Goal: Task Accomplishment & Management: Use online tool/utility

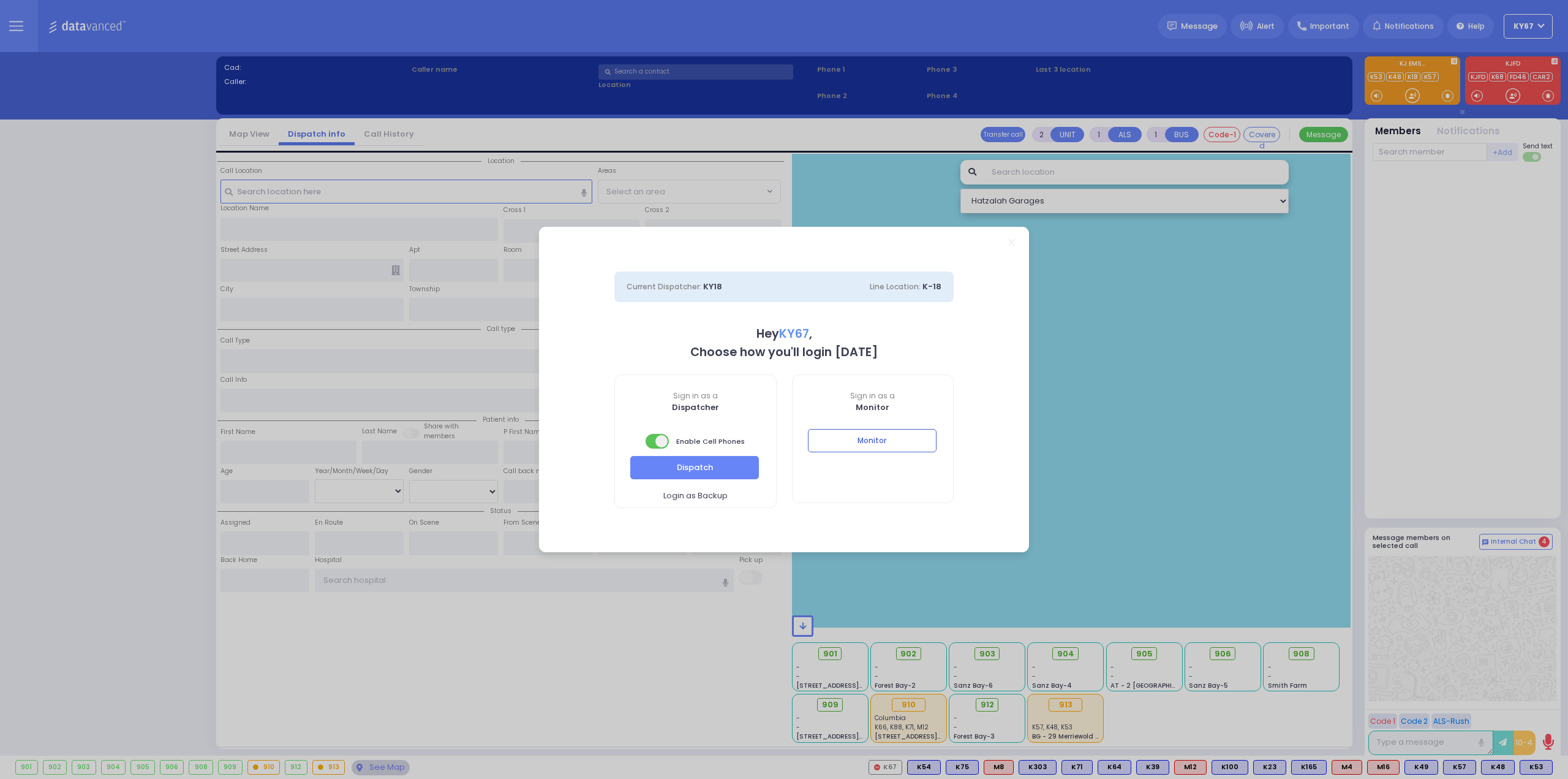
select select "9"
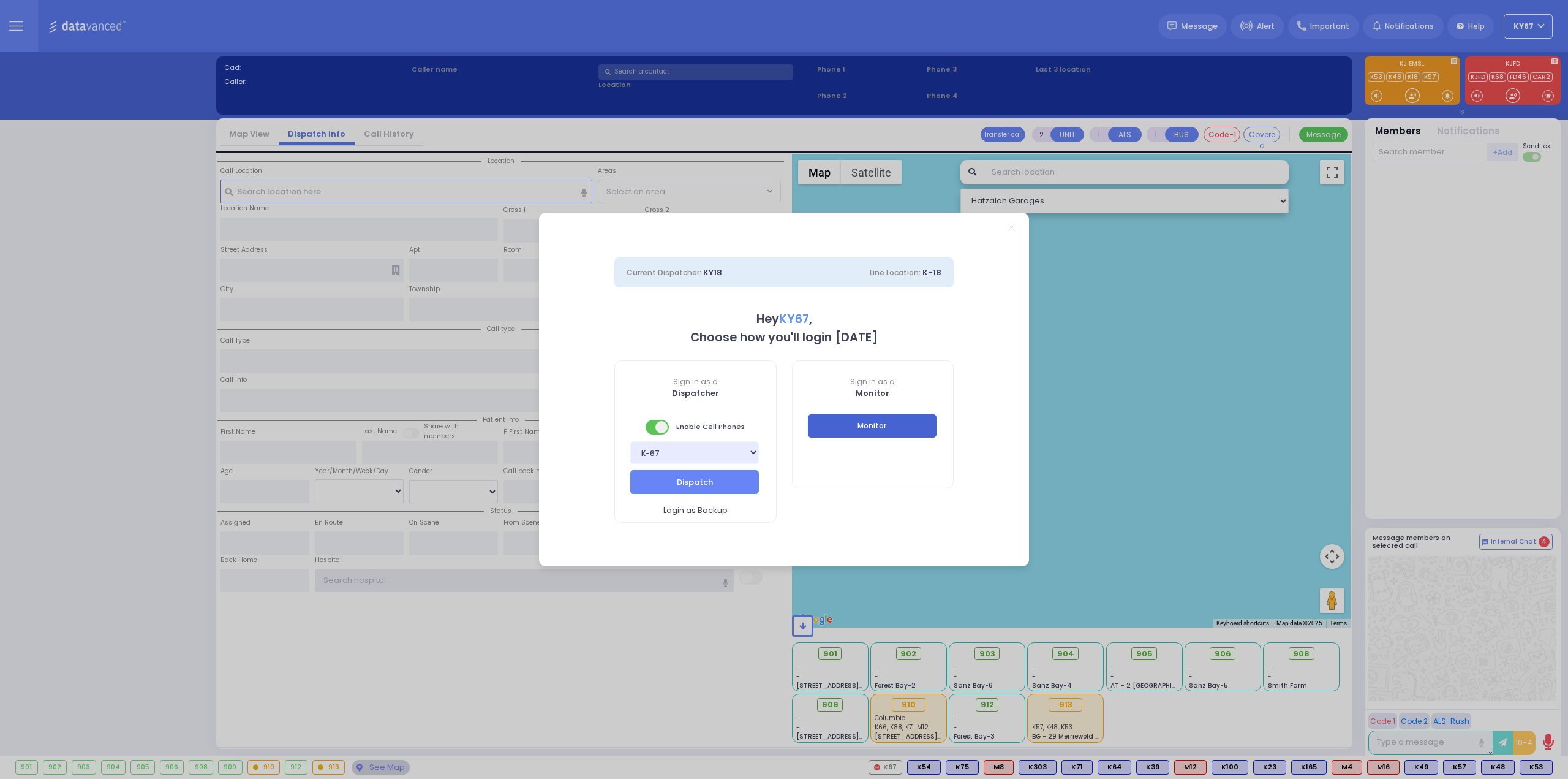
type input "Ky67"
click at [906, 424] on button "Monitor" at bounding box center [872, 426] width 129 height 23
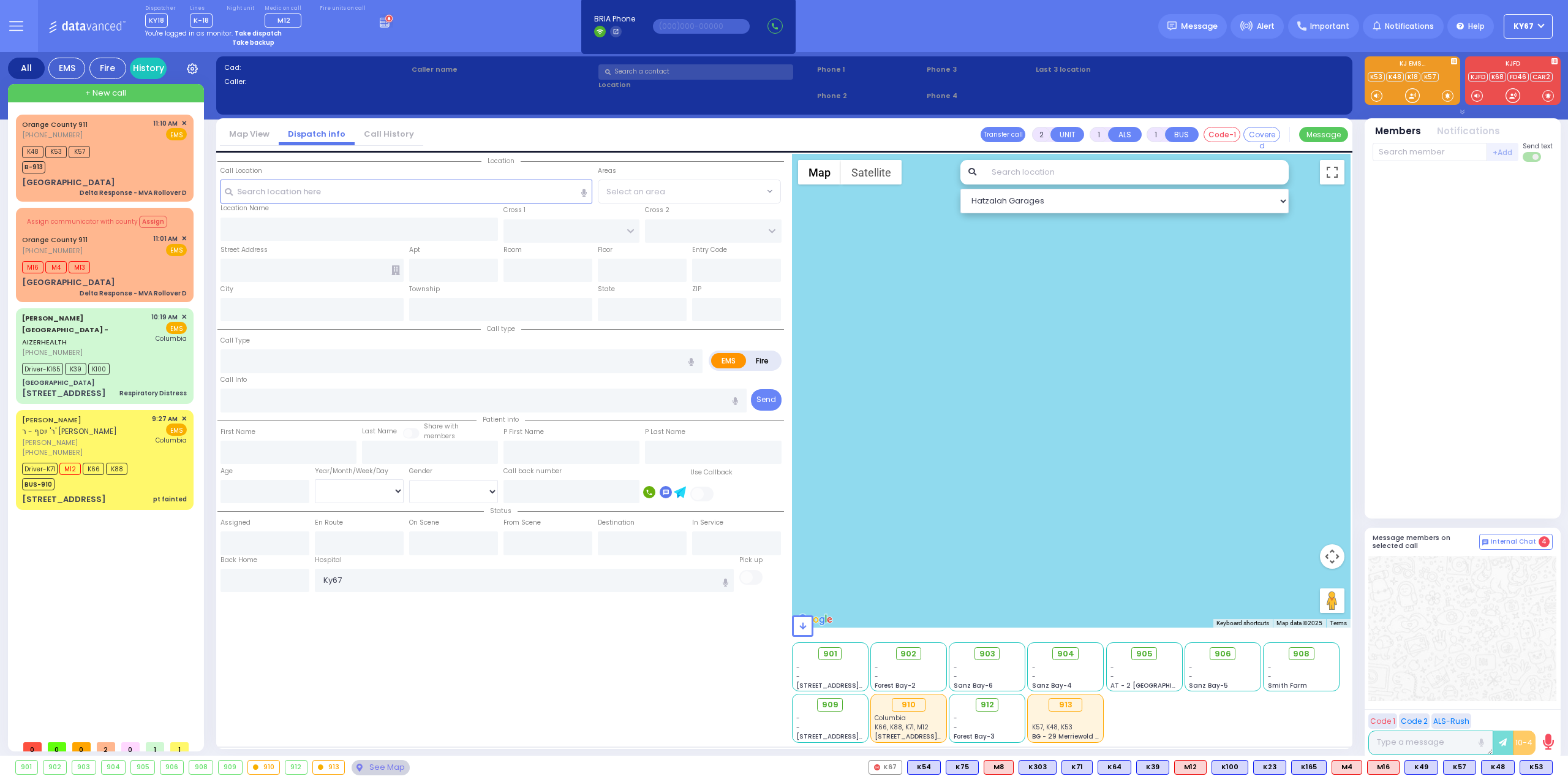
click at [33, 26] on button at bounding box center [16, 26] width 44 height 52
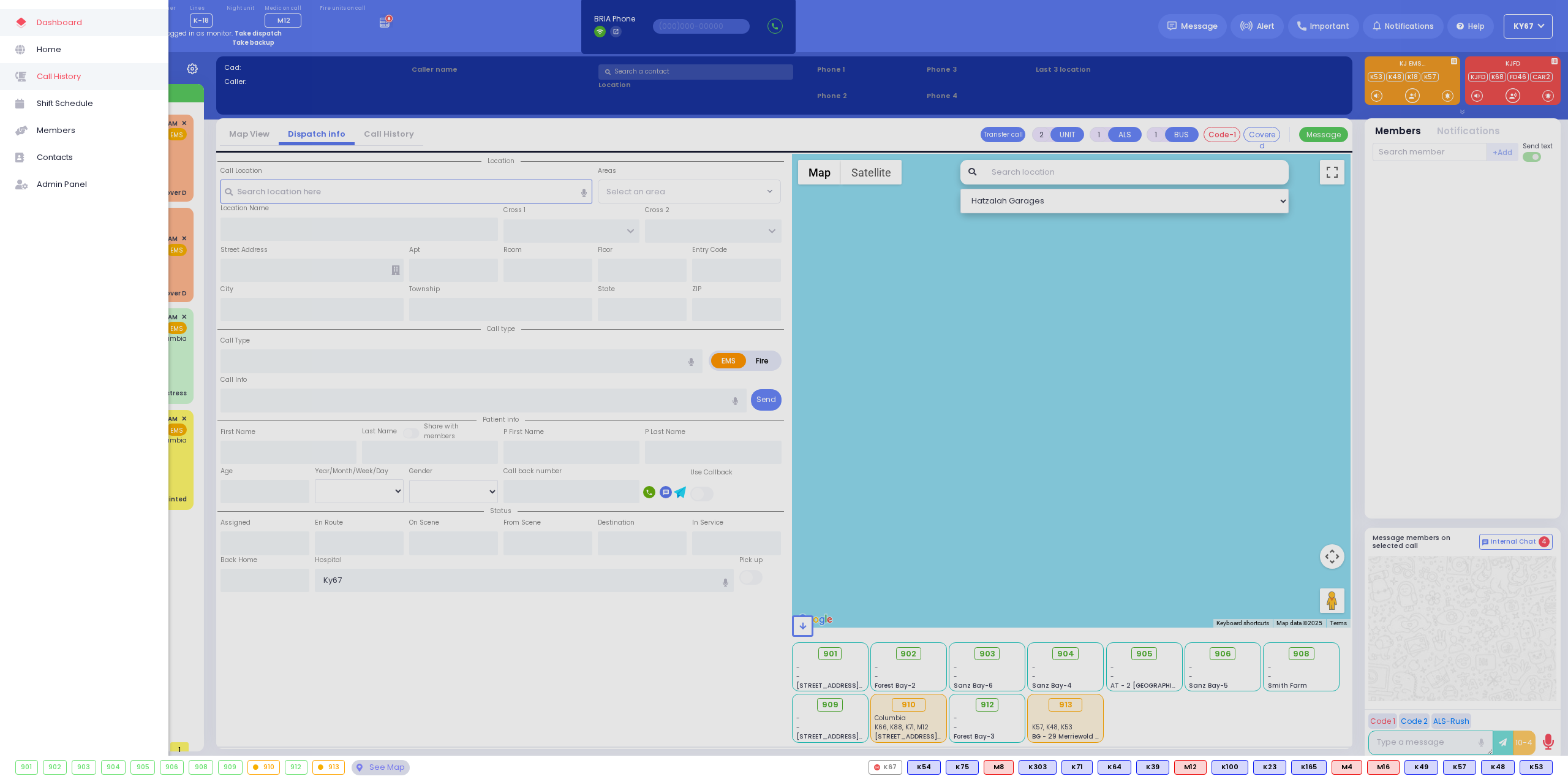
click at [54, 81] on span "Call History" at bounding box center [95, 77] width 116 height 16
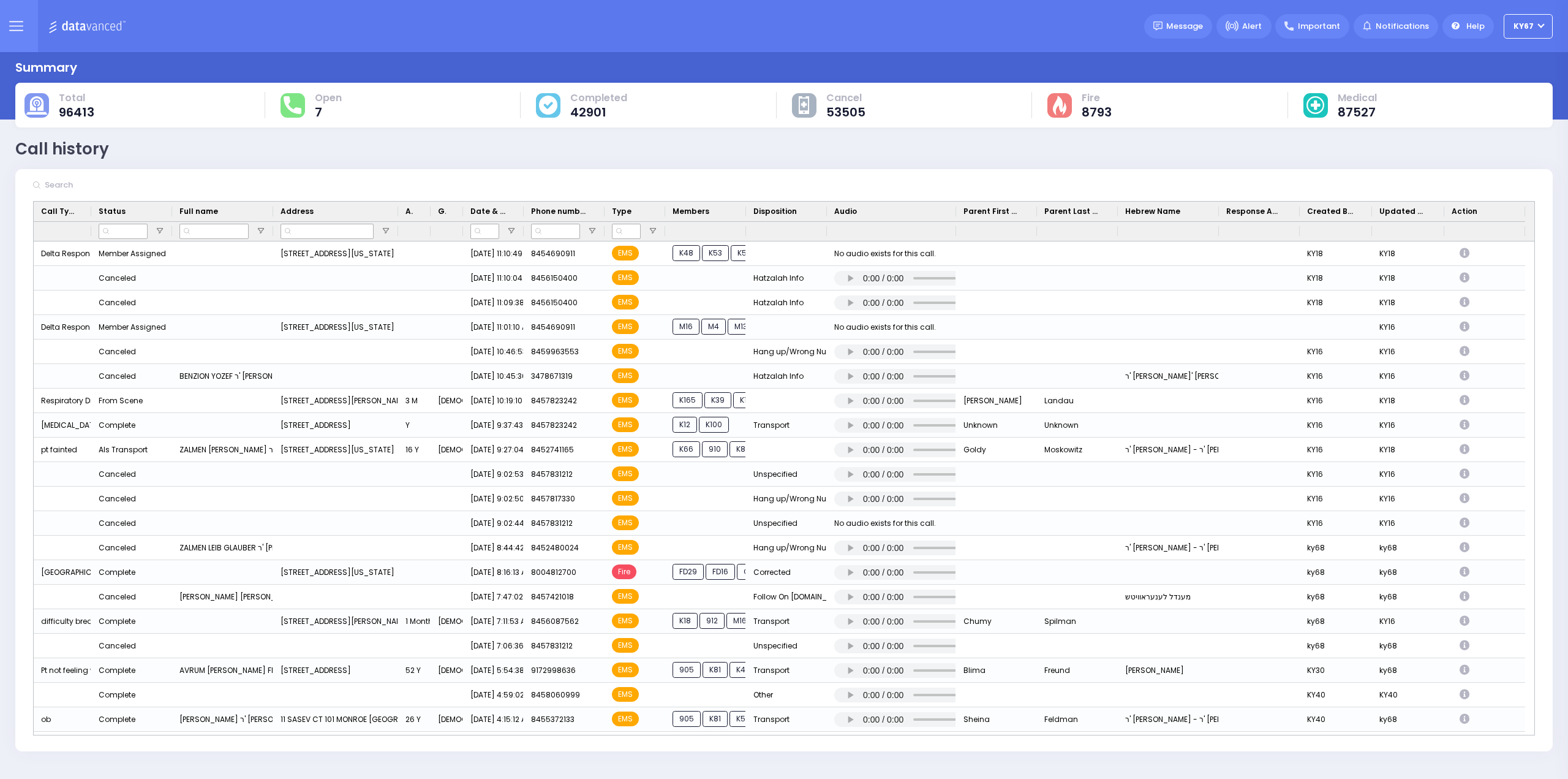
click at [22, 27] on icon at bounding box center [16, 26] width 14 height 14
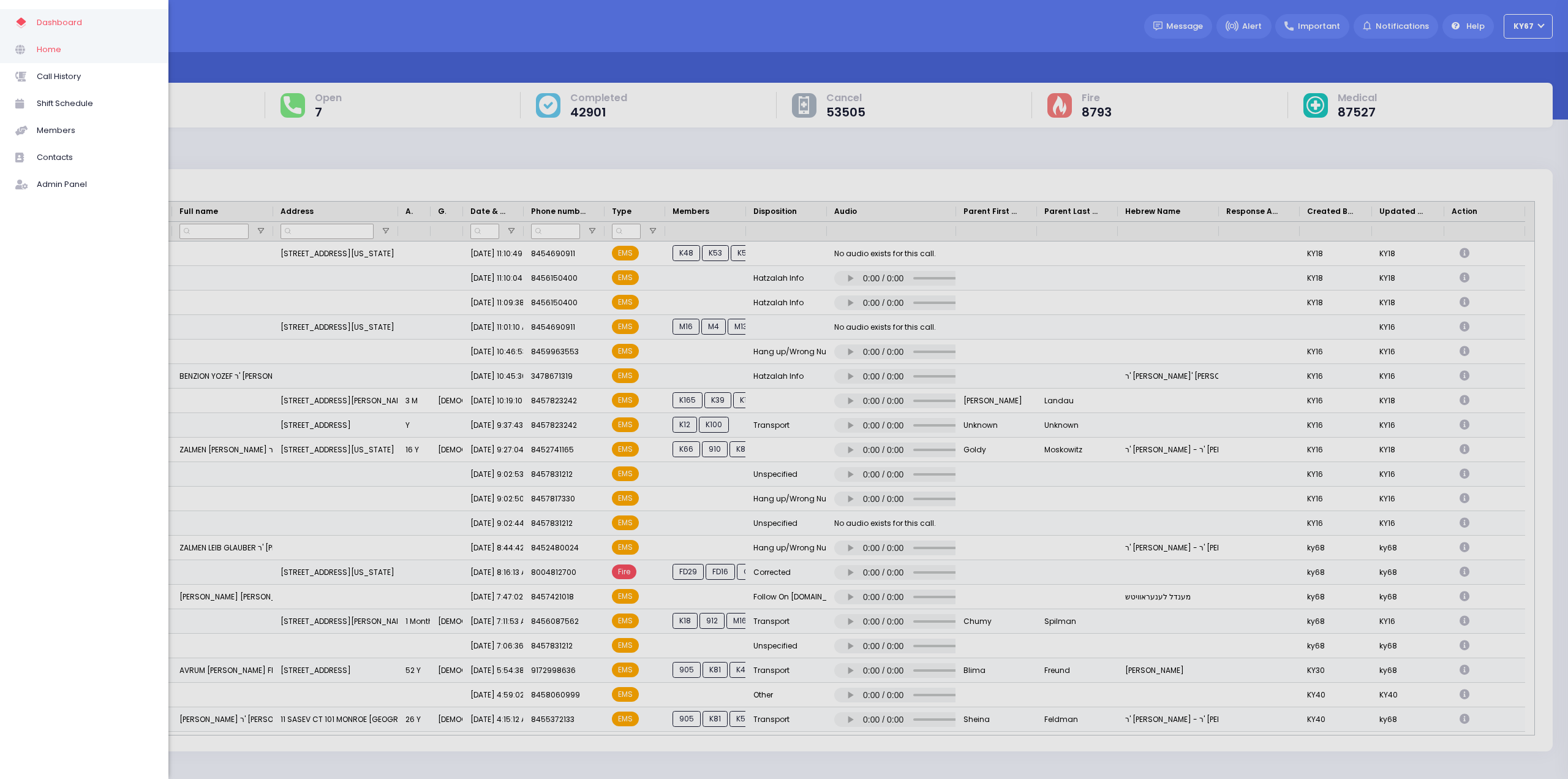
click at [63, 51] on span "Home" at bounding box center [95, 49] width 116 height 16
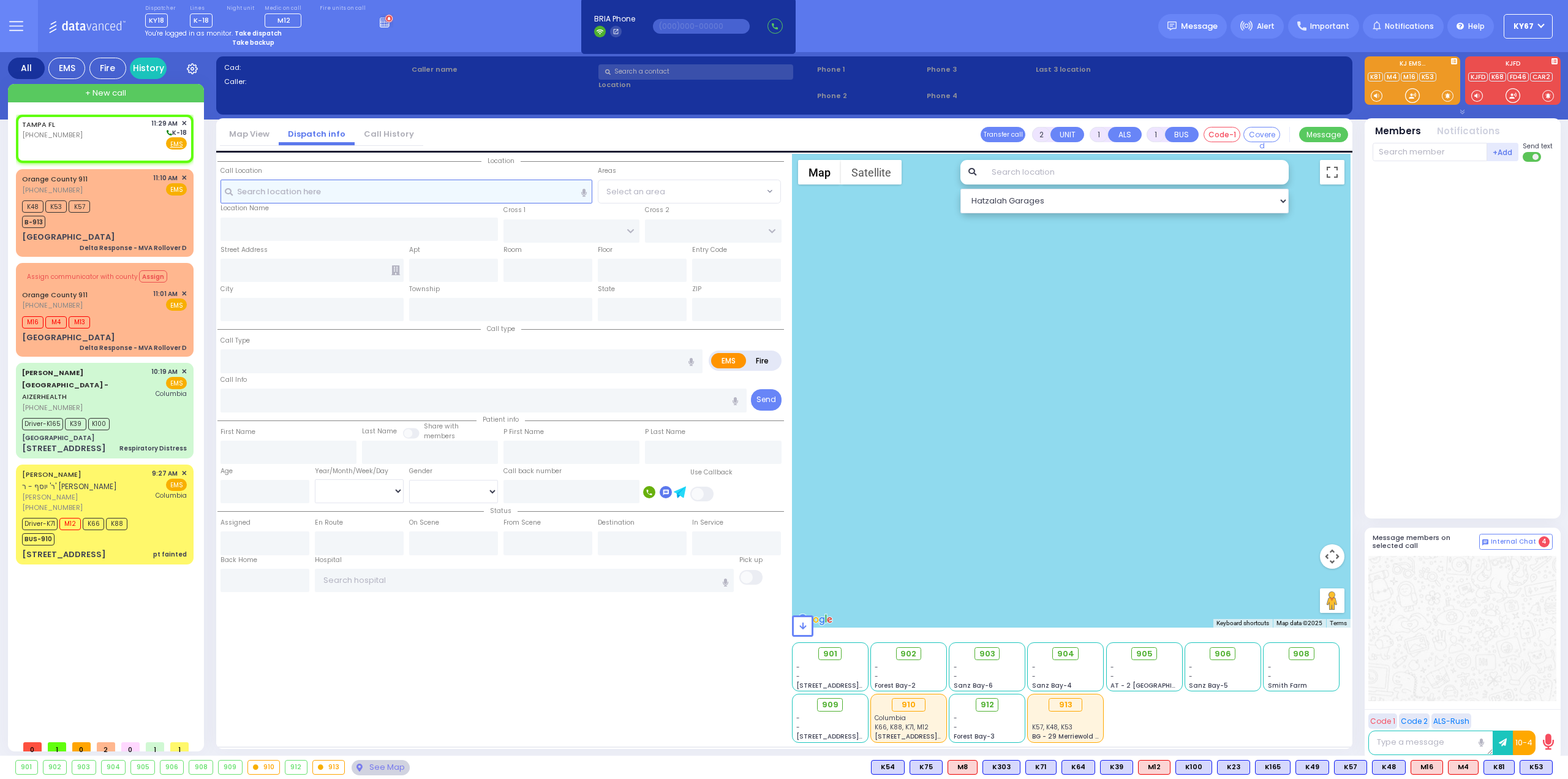
select select
radio input "true"
select select
type input "11:29"
select select "Hatzalah Garages"
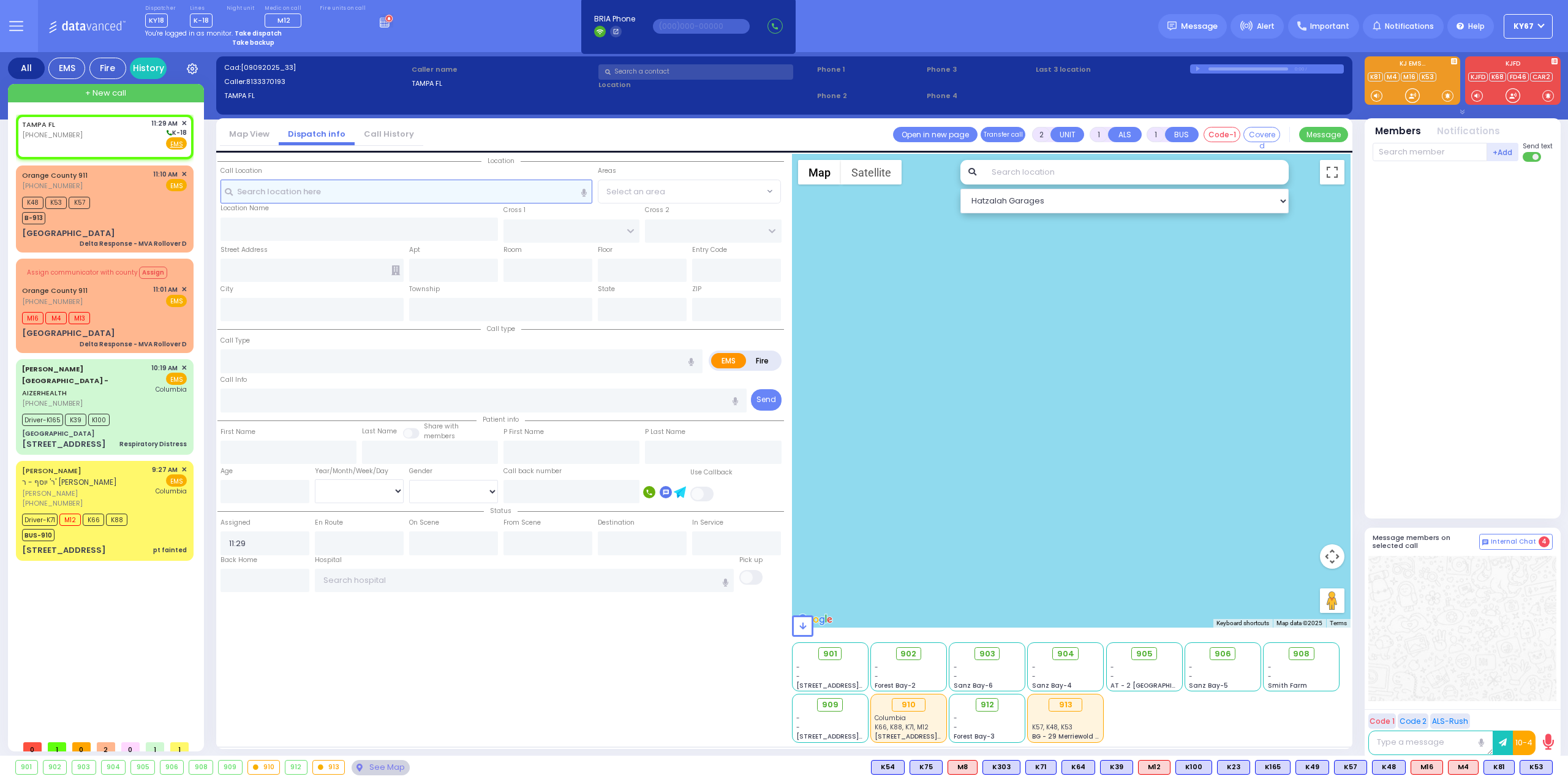
select select
radio input "true"
select select
select select "Hatzalah Garages"
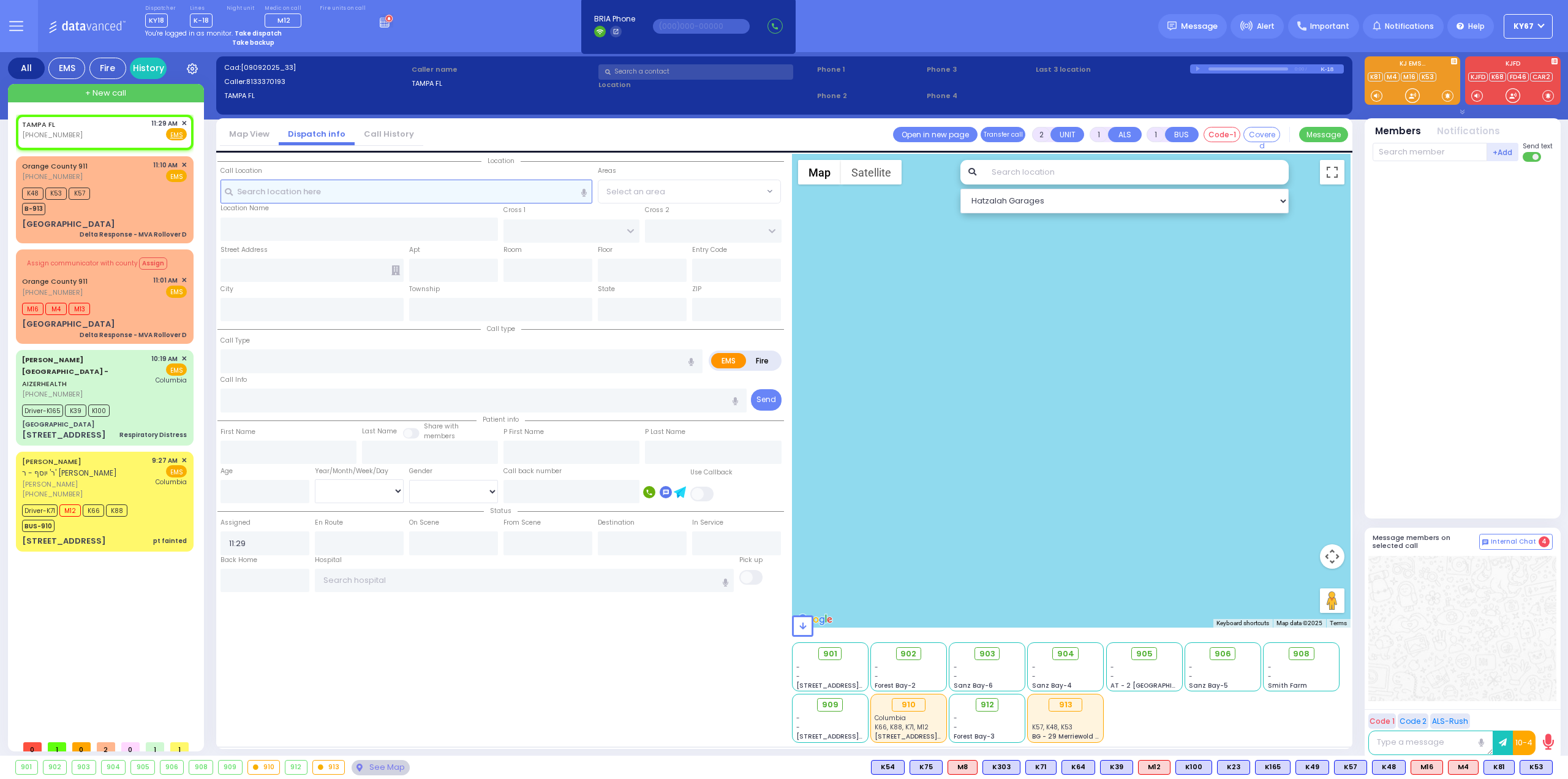
select select
radio input "true"
select select
select select "Hatzalah Garages"
